Goal: Information Seeking & Learning: Learn about a topic

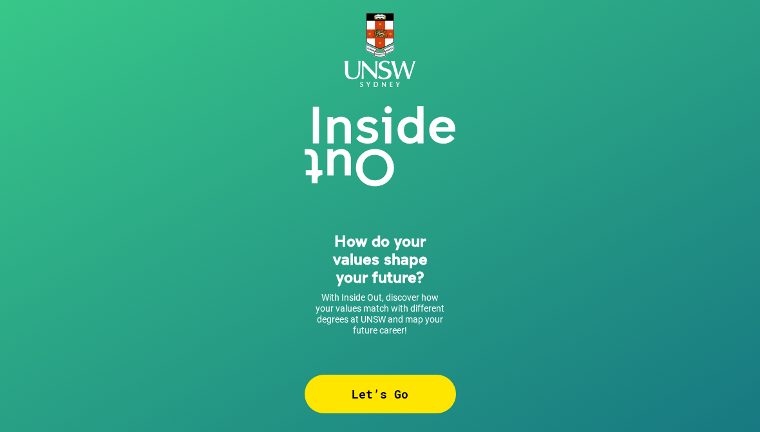
click at [398, 410] on div "Let’s Go" at bounding box center [379, 394] width 151 height 39
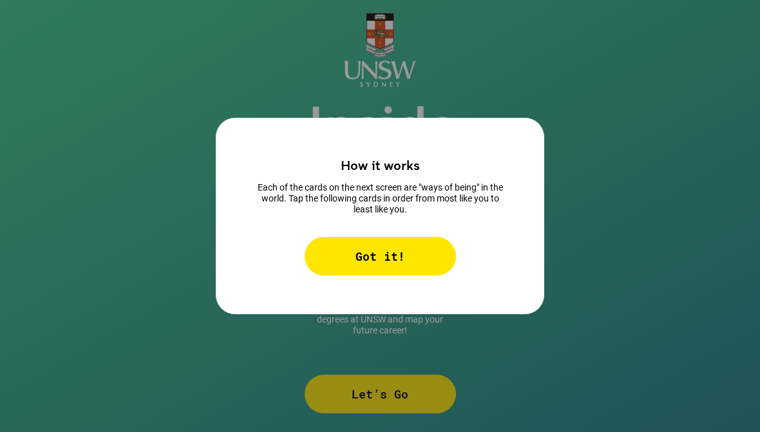
click at [429, 254] on div "Got it!" at bounding box center [379, 256] width 151 height 39
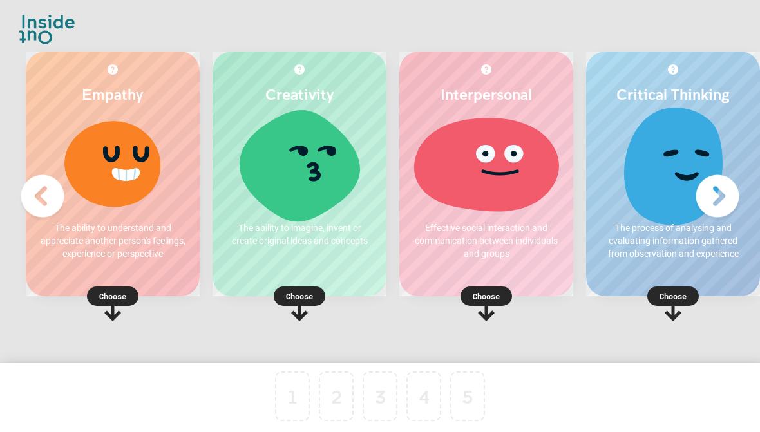
click at [324, 183] on div at bounding box center [299, 163] width 148 height 97
click at [308, 294] on p "Choose" at bounding box center [299, 296] width 174 height 13
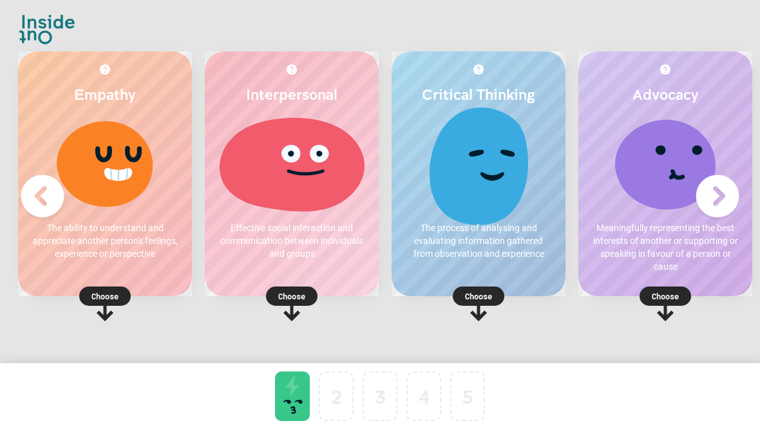
scroll to position [0, 8]
click at [109, 310] on icon at bounding box center [105, 303] width 52 height 35
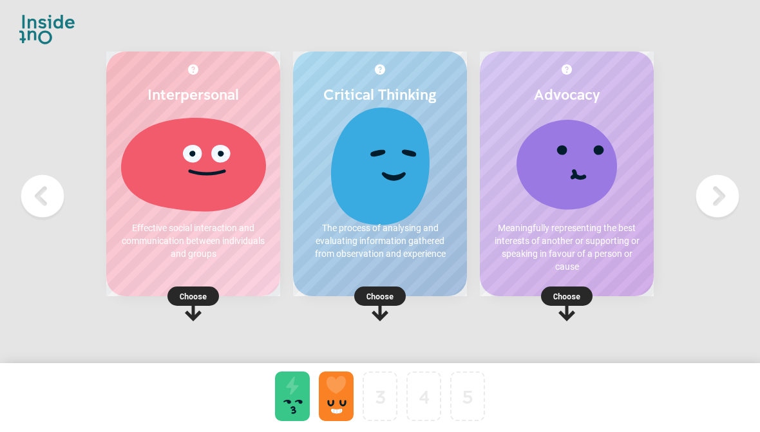
click at [205, 299] on p "Choose" at bounding box center [193, 296] width 174 height 13
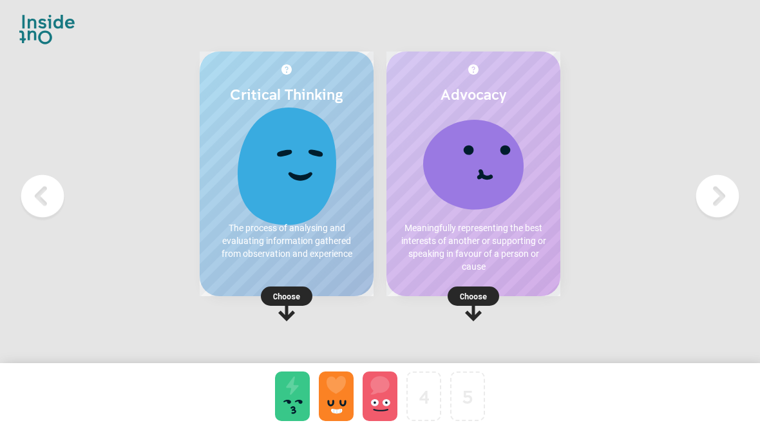
click at [729, 196] on img at bounding box center [717, 197] width 52 height 52
click at [486, 307] on icon at bounding box center [473, 303] width 52 height 35
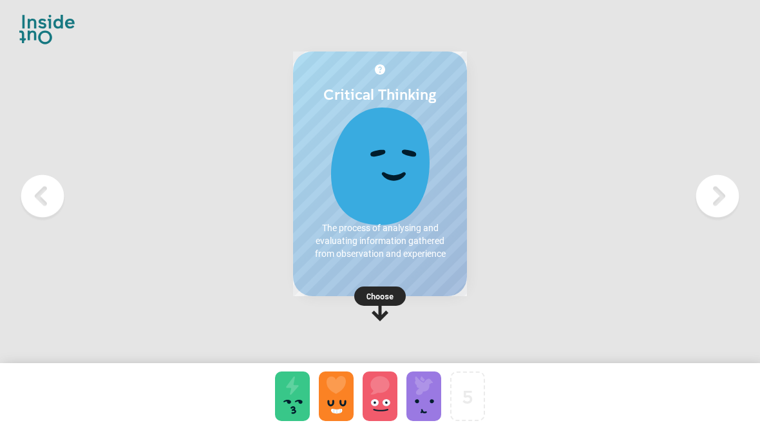
click at [719, 194] on img at bounding box center [717, 197] width 52 height 52
click at [735, 201] on img at bounding box center [717, 197] width 52 height 52
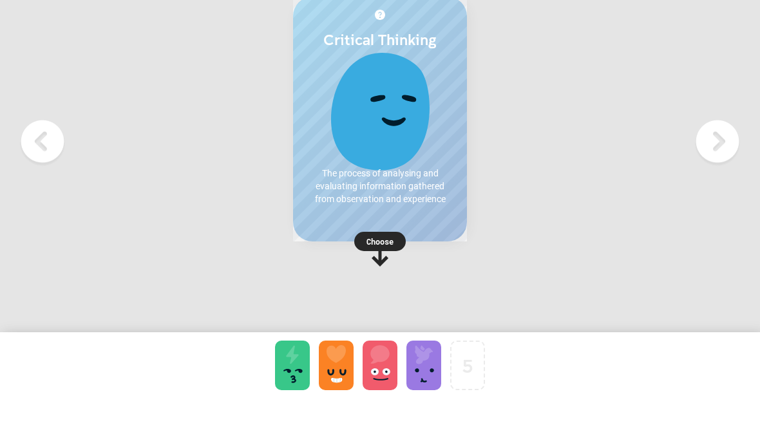
scroll to position [54, 0]
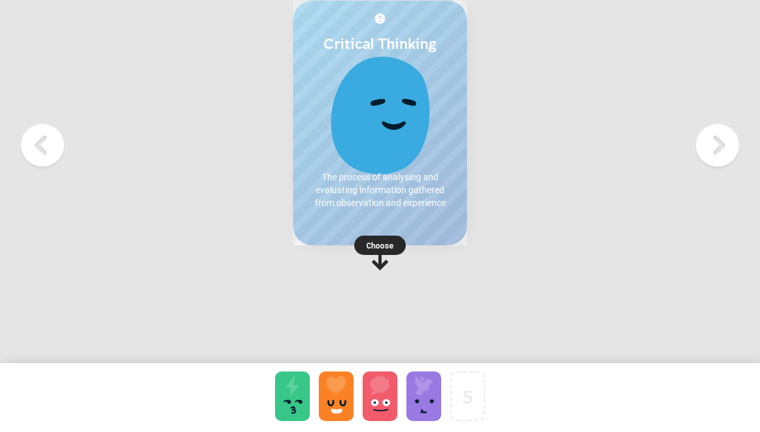
click at [382, 250] on rect at bounding box center [380, 245] width 52 height 19
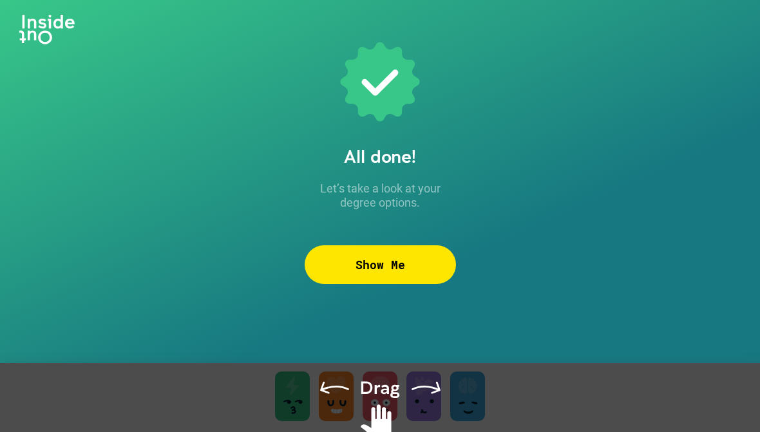
click at [417, 411] on div at bounding box center [380, 413] width 760 height 101
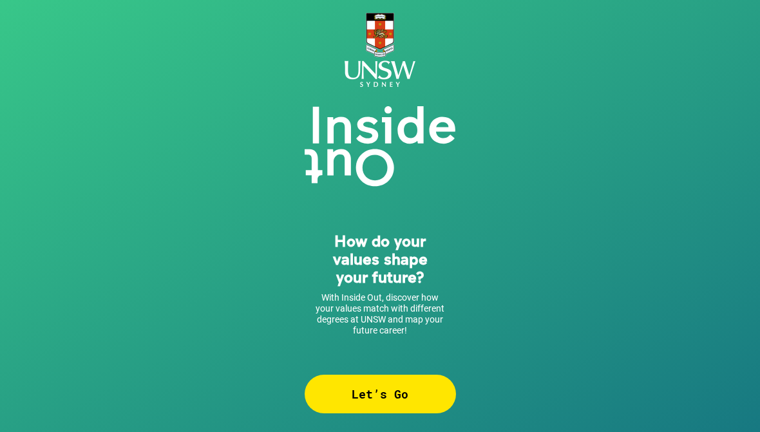
click at [420, 393] on div "Let’s Go" at bounding box center [379, 394] width 151 height 39
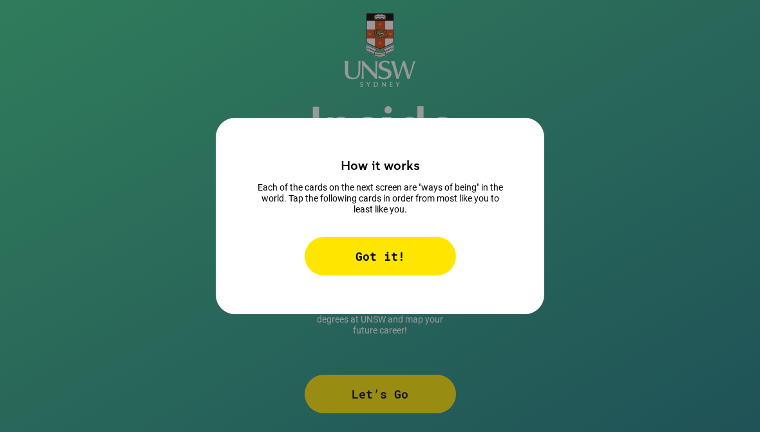
click at [426, 276] on div "Got it!" at bounding box center [379, 256] width 151 height 39
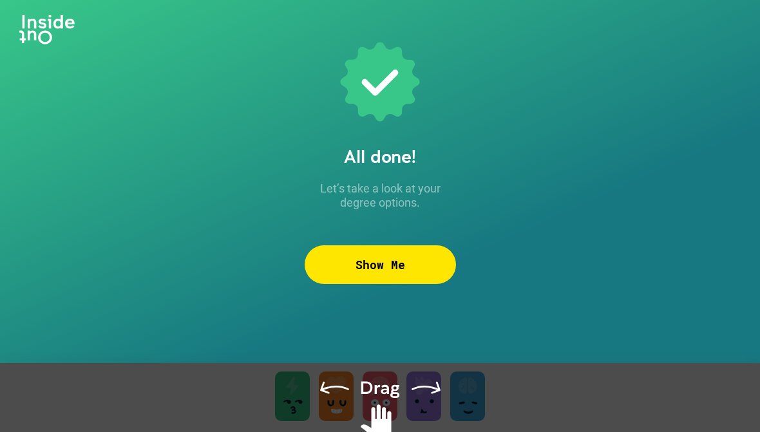
click at [388, 398] on div at bounding box center [380, 413] width 760 height 101
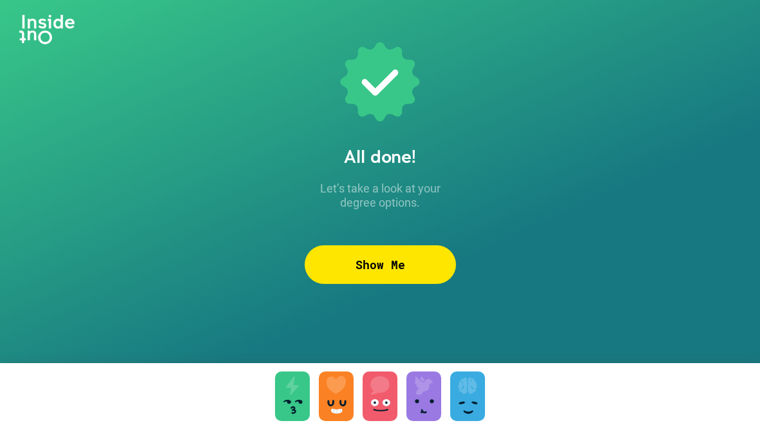
click at [424, 251] on div "Show Me" at bounding box center [379, 264] width 151 height 39
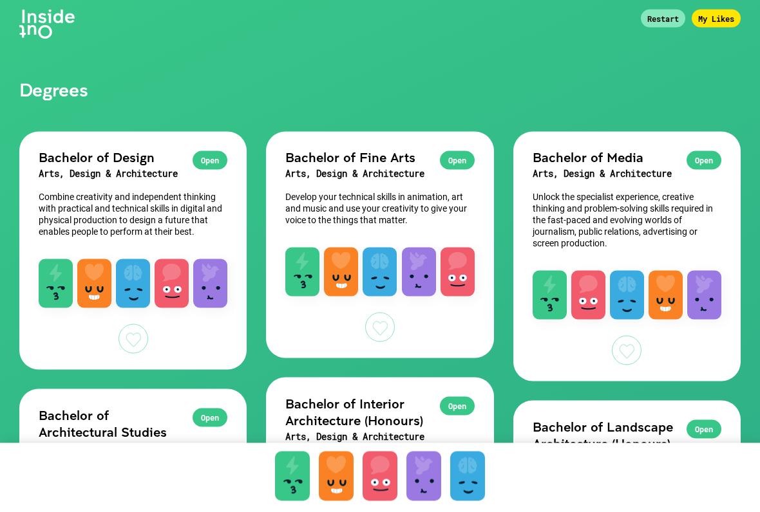
scroll to position [6, 0]
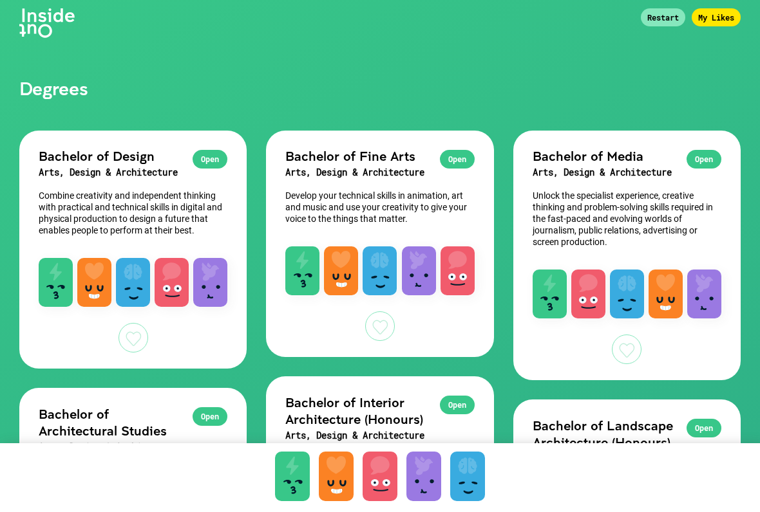
click at [717, 160] on div "Open" at bounding box center [703, 159] width 35 height 19
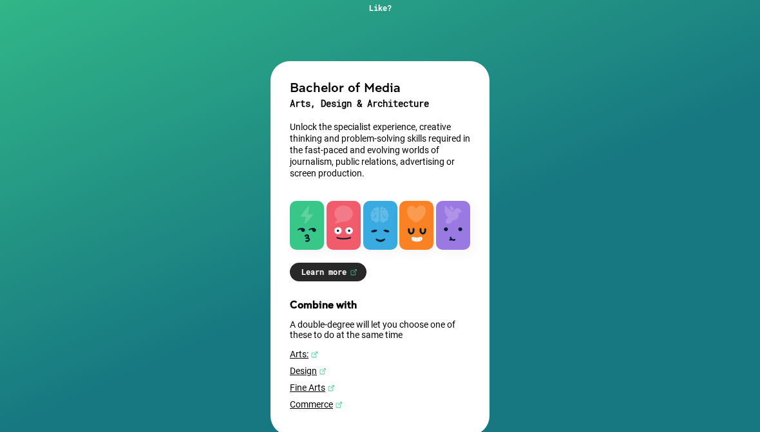
scroll to position [118, 0]
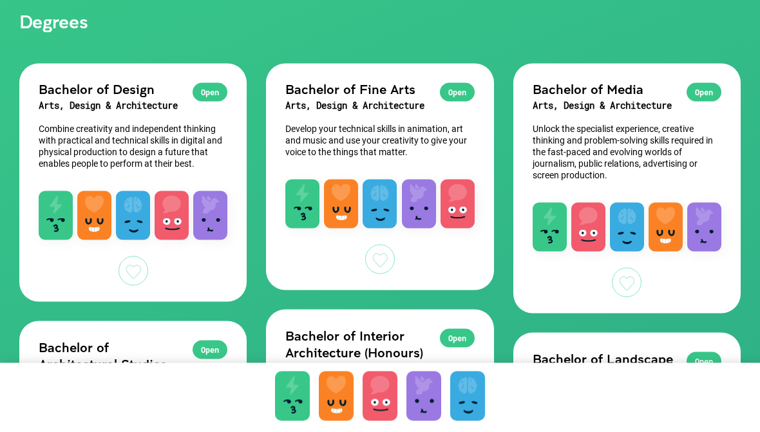
scroll to position [49, 0]
